Goal: Transaction & Acquisition: Purchase product/service

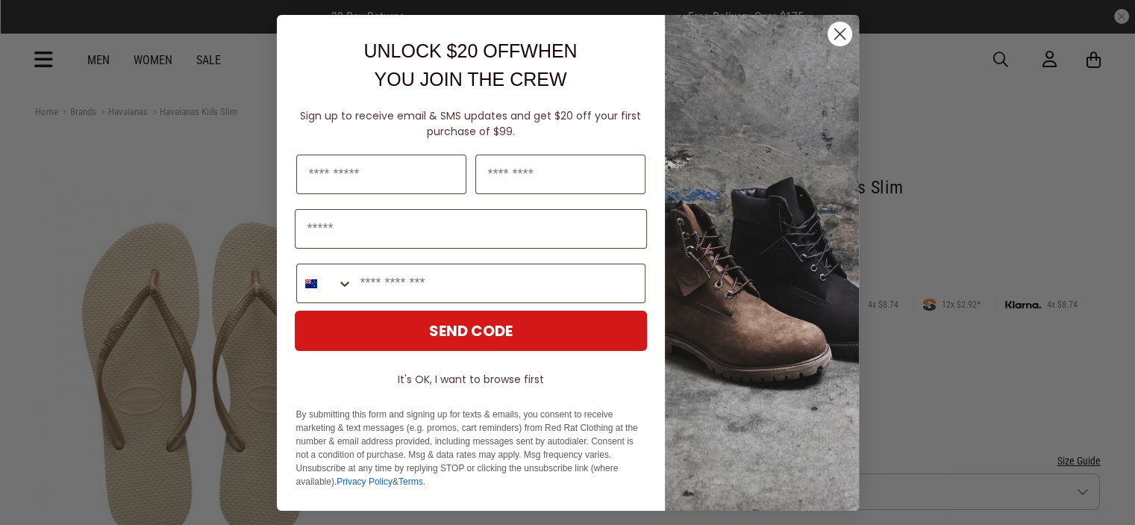
click at [833, 31] on circle "Close dialog" at bounding box center [839, 34] width 25 height 25
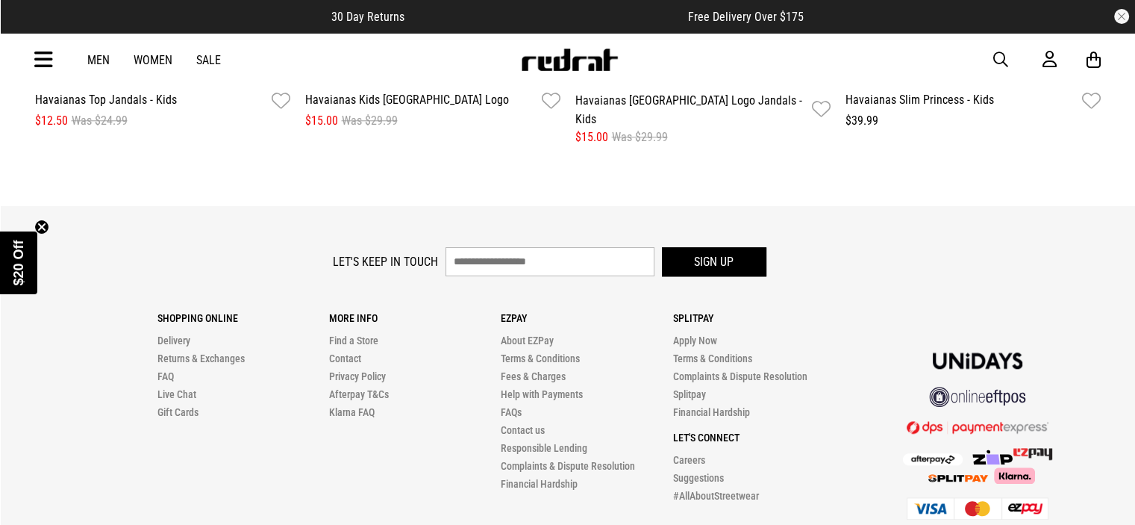
scroll to position [1643, 0]
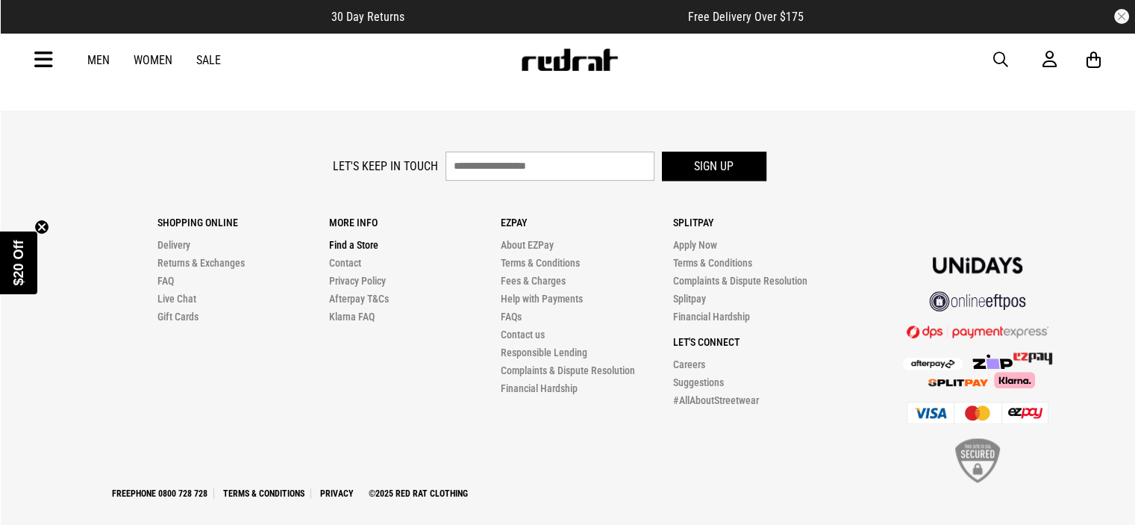
click at [355, 239] on link "Find a Store" at bounding box center [353, 245] width 49 height 12
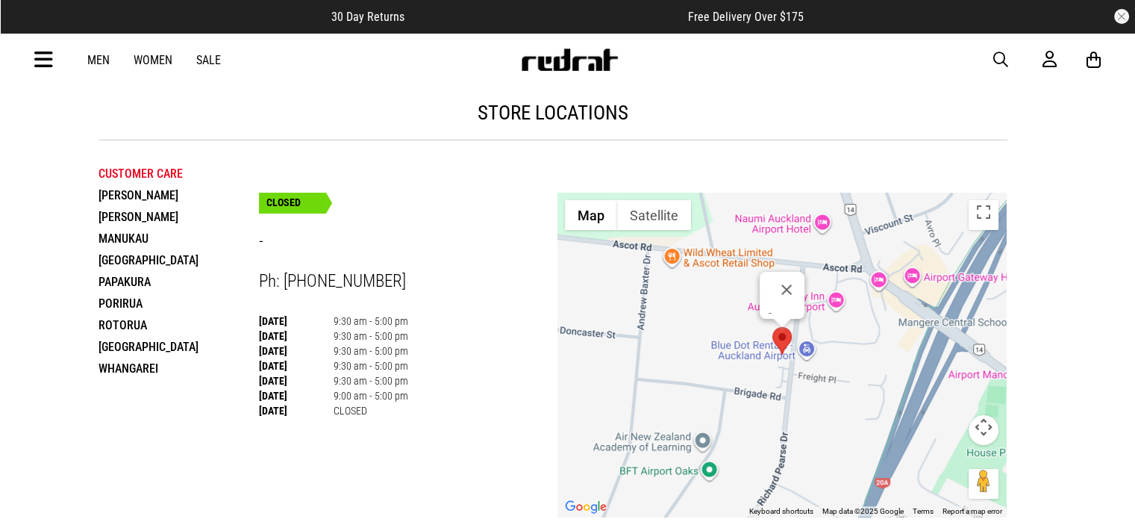
click at [128, 236] on li "Manukau" at bounding box center [178, 239] width 160 height 22
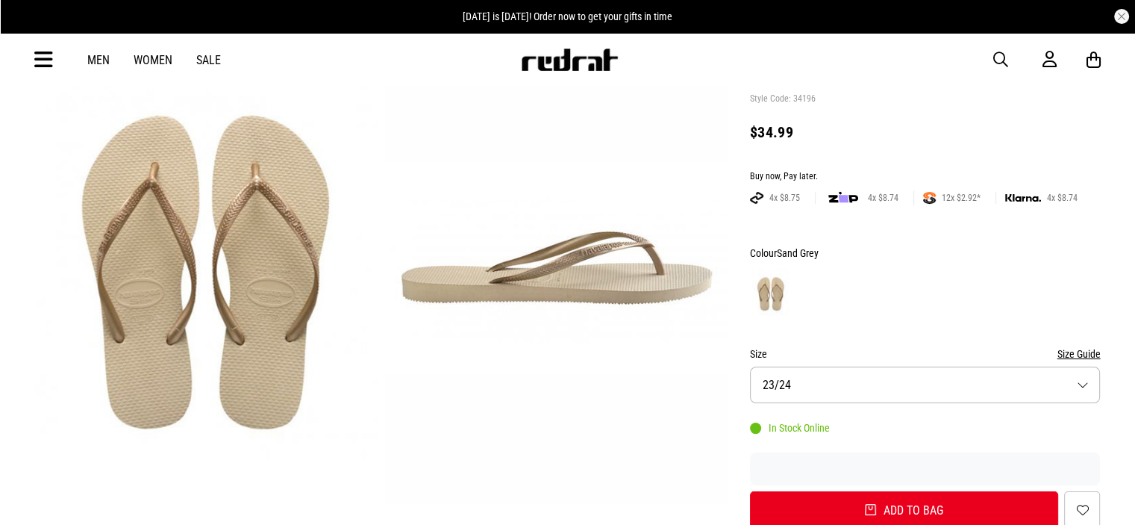
scroll to position [107, 0]
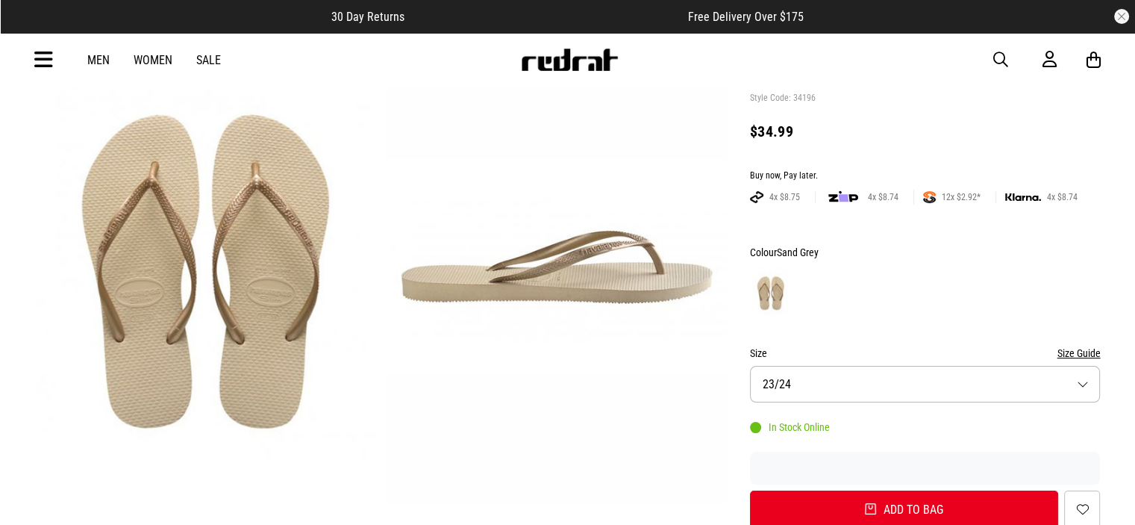
click at [815, 389] on button "Size 23/24" at bounding box center [925, 384] width 351 height 37
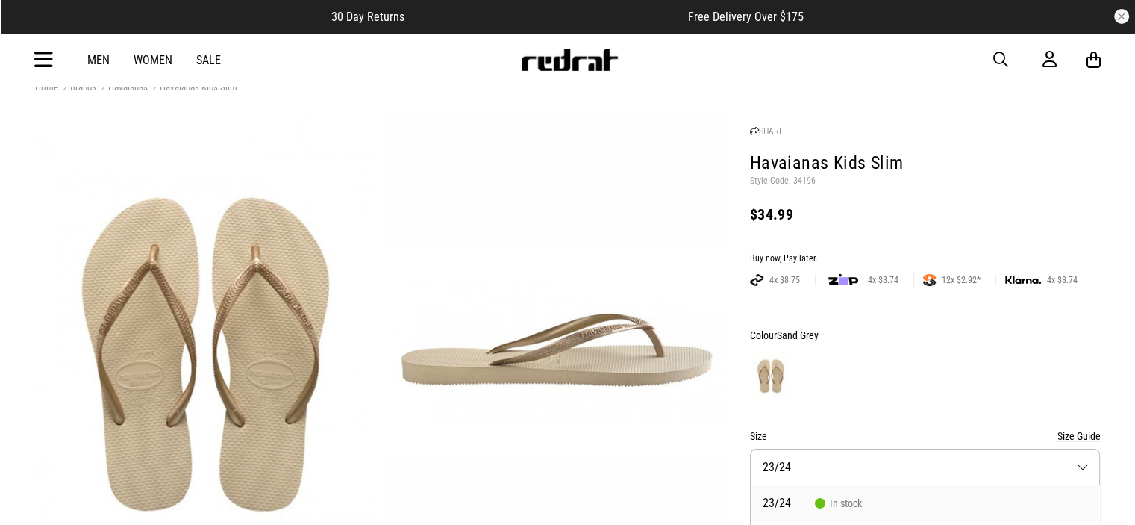
scroll to position [0, 0]
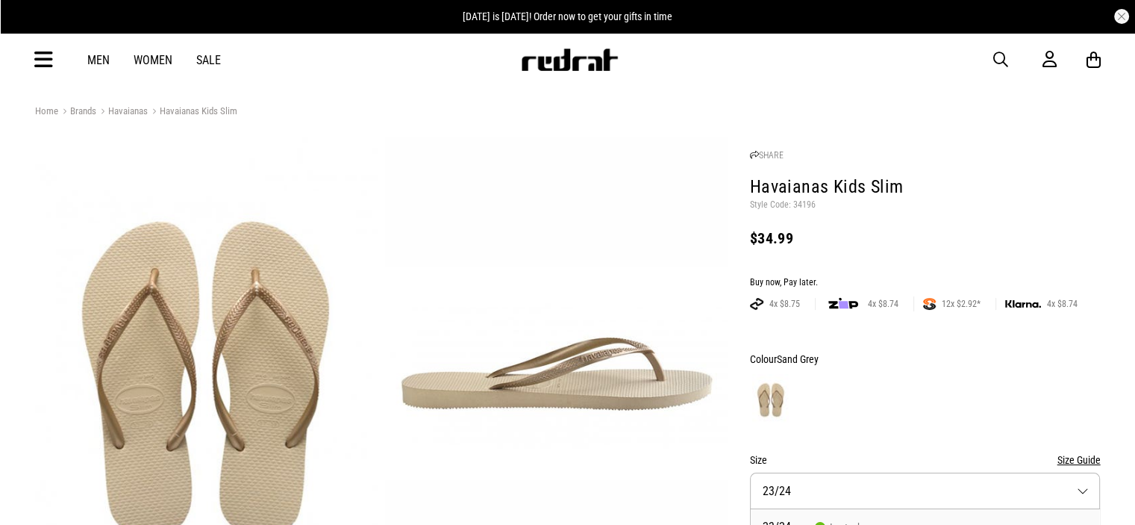
click at [137, 110] on link "Havaianas" at bounding box center [121, 112] width 51 height 14
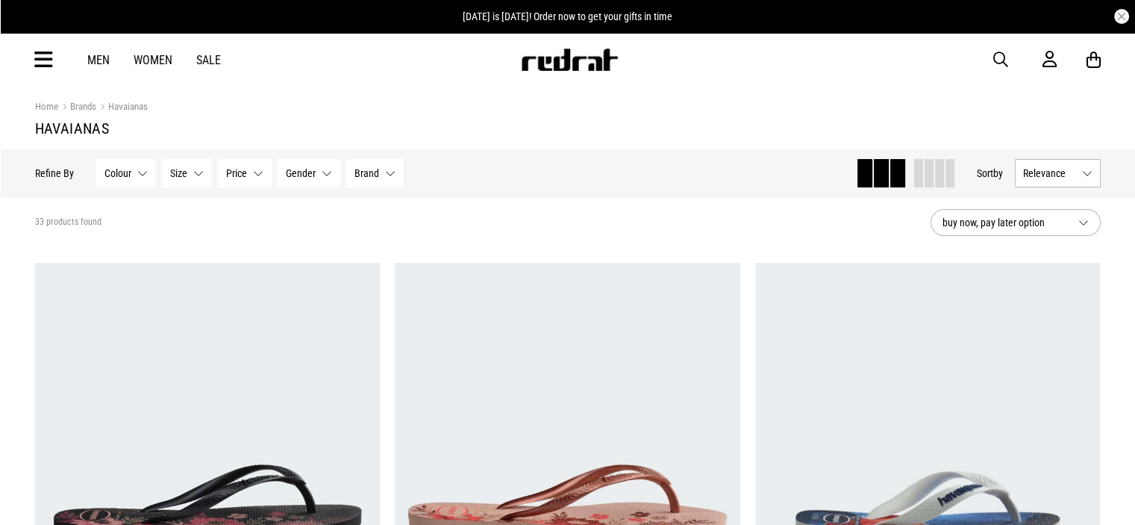
click at [192, 176] on button "Size None selected" at bounding box center [187, 173] width 50 height 28
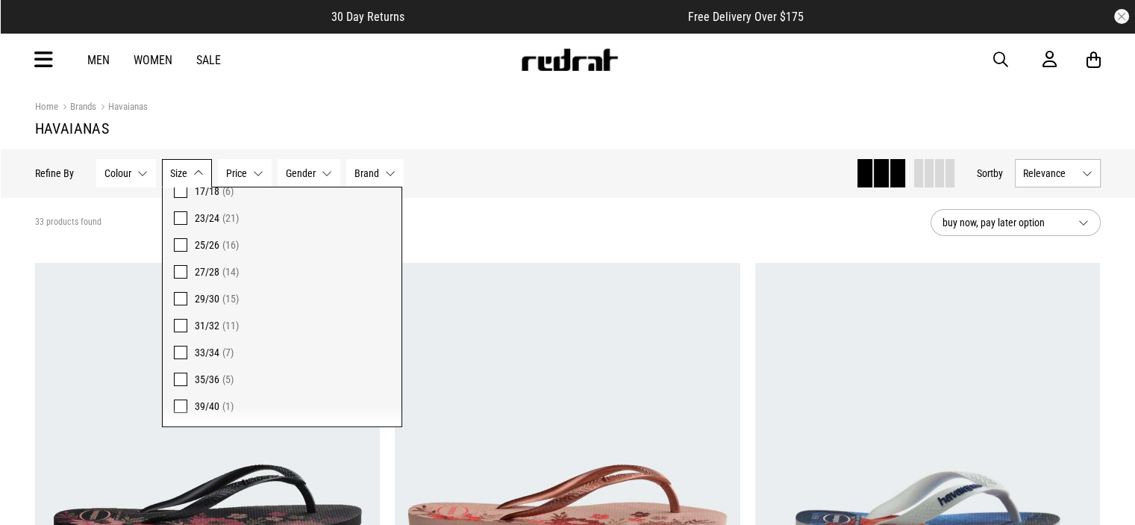
scroll to position [164, 0]
click at [211, 402] on span "39/40" at bounding box center [207, 407] width 25 height 12
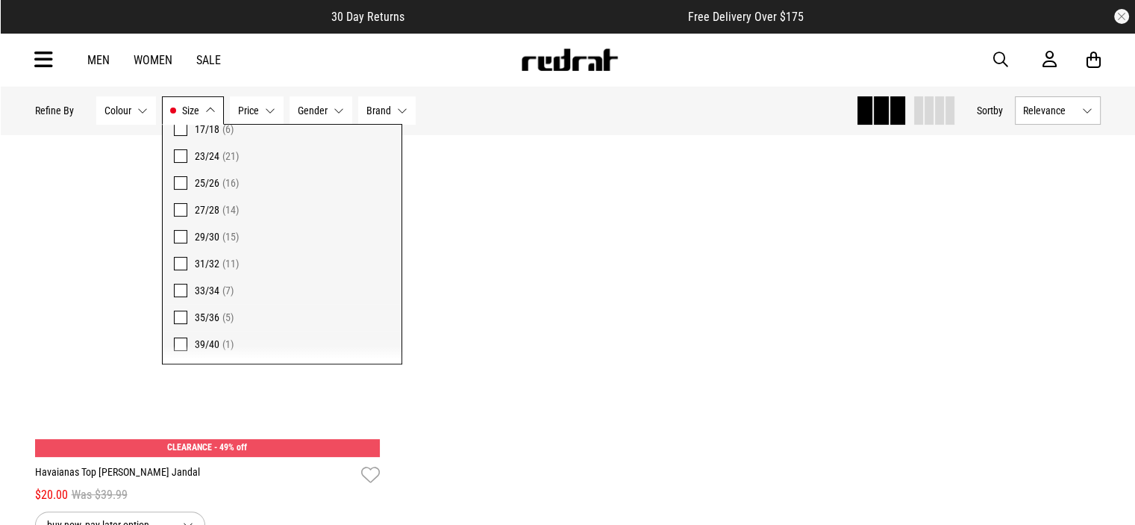
scroll to position [325, 0]
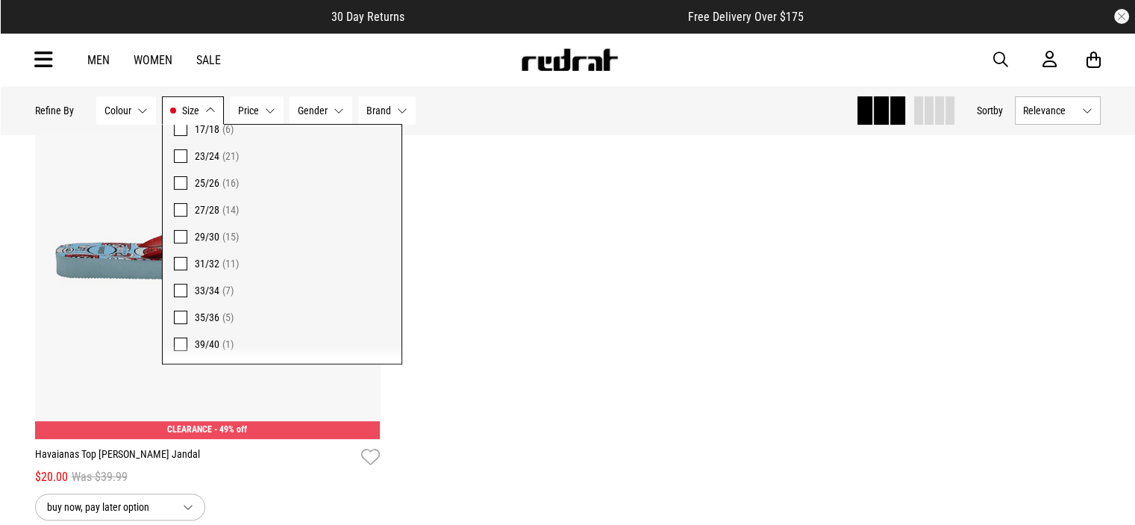
click at [660, 339] on div "**********" at bounding box center [568, 252] width 1080 height 595
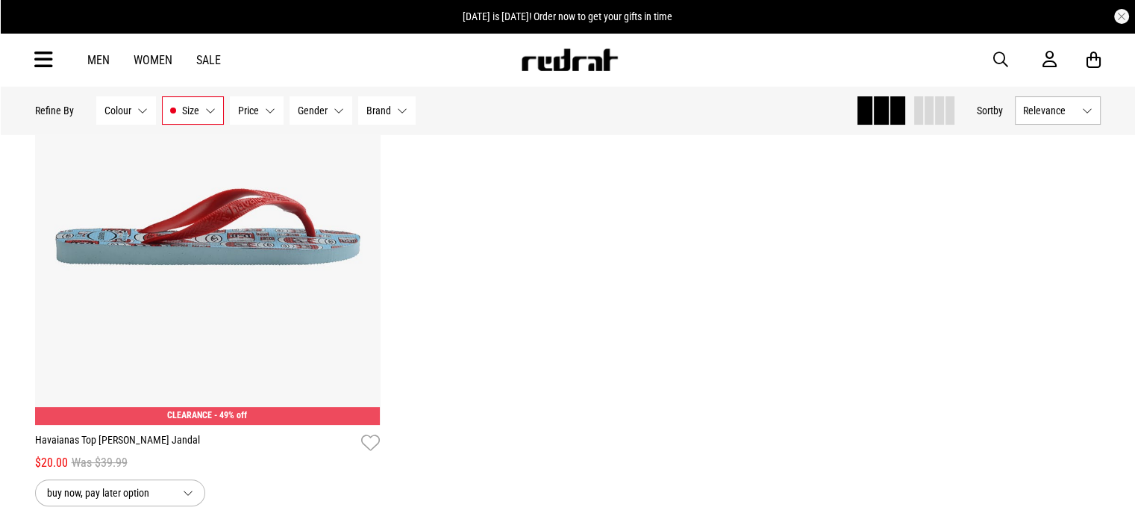
scroll to position [338, 0]
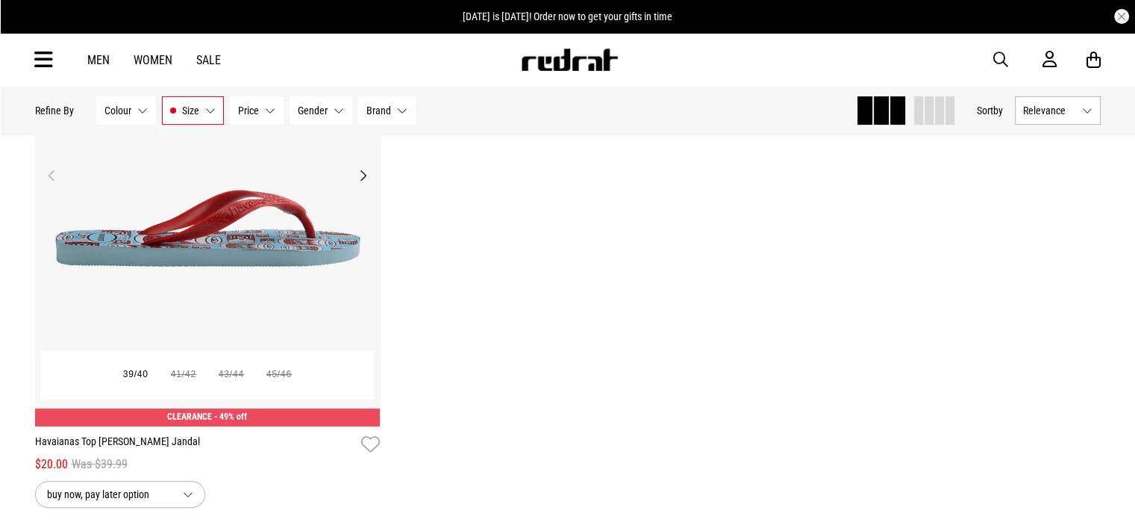
click at [360, 172] on button "Next" at bounding box center [363, 175] width 19 height 18
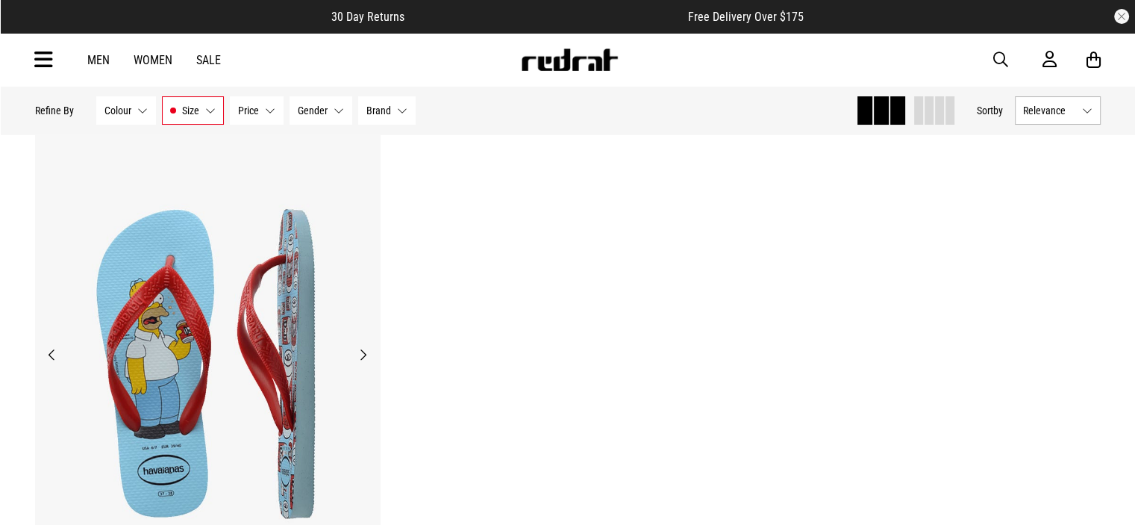
scroll to position [160, 0]
click at [360, 347] on button "Next" at bounding box center [363, 353] width 19 height 18
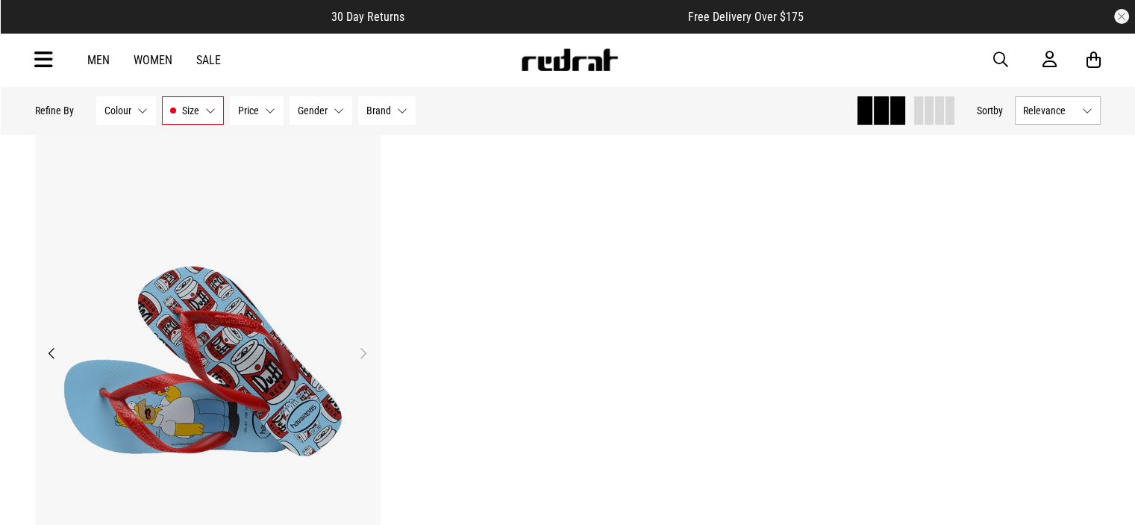
click at [359, 345] on button "Next" at bounding box center [363, 353] width 19 height 18
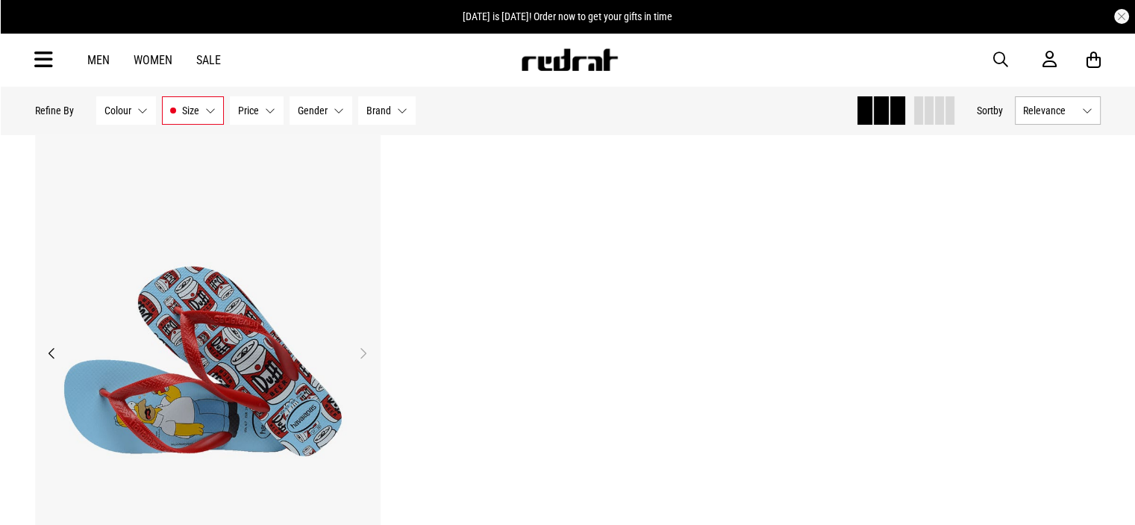
click at [53, 350] on button "Previous" at bounding box center [52, 353] width 19 height 18
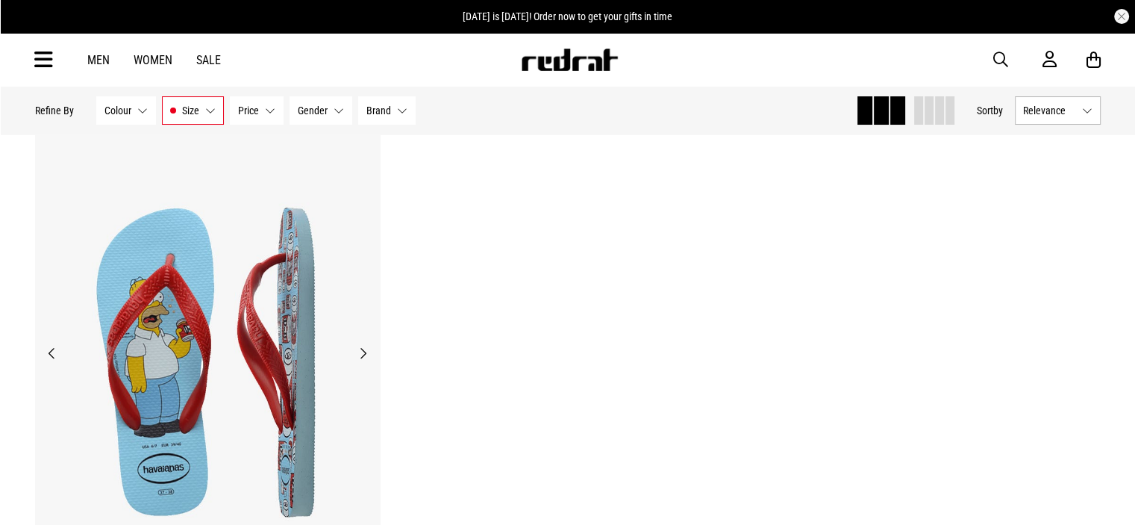
click at [53, 350] on button "Previous" at bounding box center [52, 353] width 19 height 18
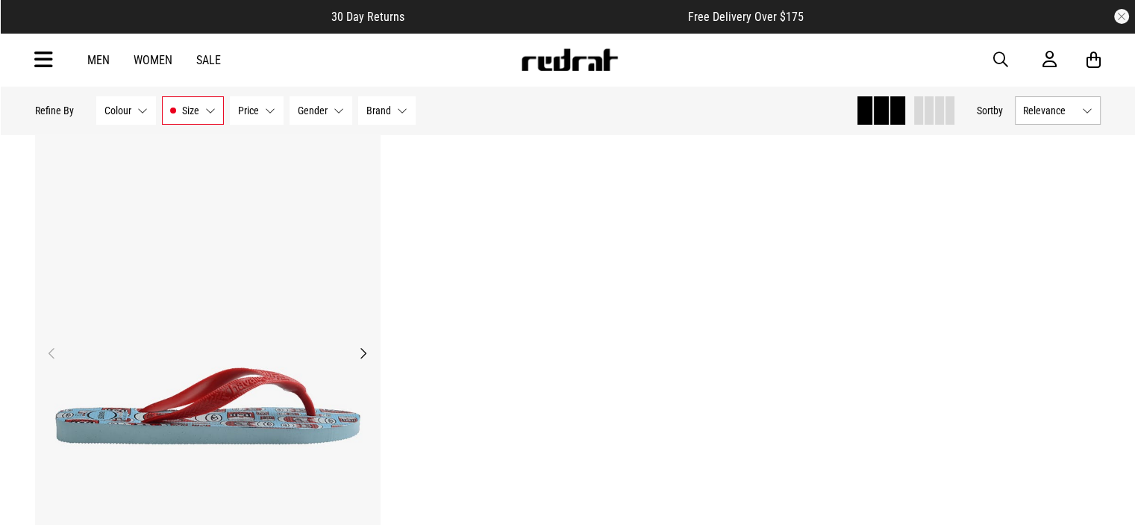
click at [53, 350] on button "Previous" at bounding box center [52, 353] width 19 height 18
click at [360, 351] on button "Next" at bounding box center [363, 353] width 19 height 18
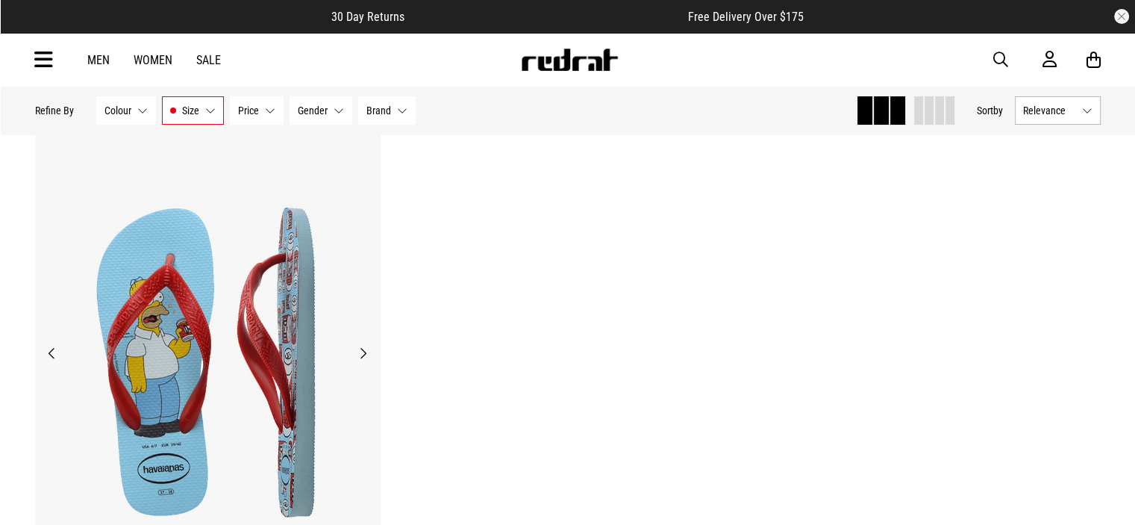
click at [360, 351] on button "Next" at bounding box center [363, 353] width 19 height 18
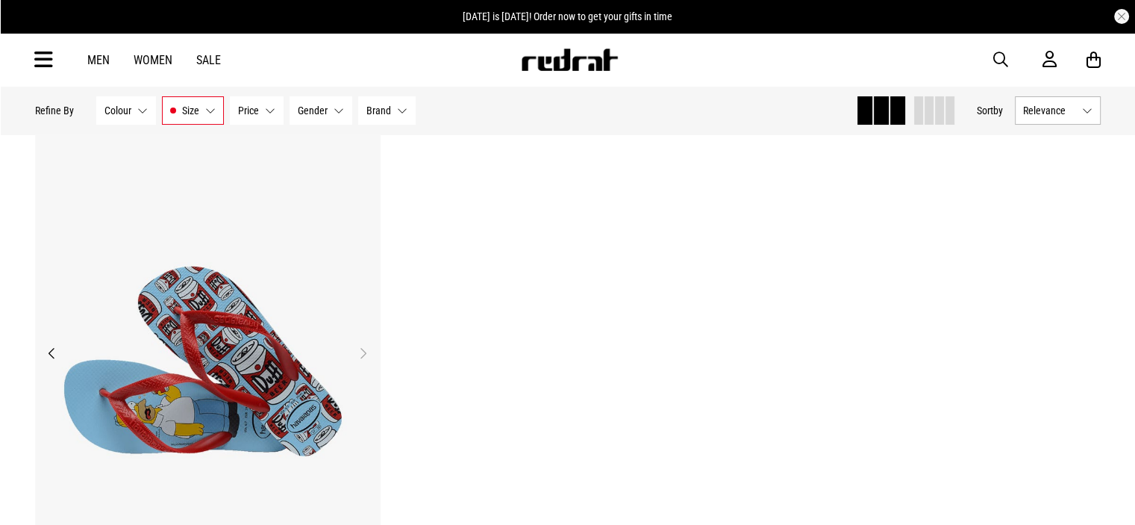
click at [360, 351] on button "Next" at bounding box center [363, 353] width 19 height 18
click at [48, 342] on img at bounding box center [207, 361] width 345 height 483
